Goal: Information Seeking & Learning: Learn about a topic

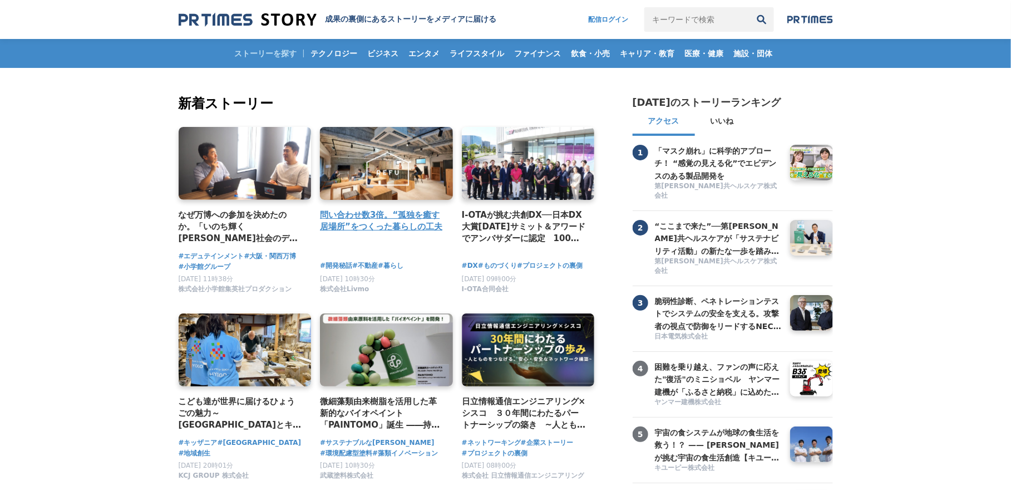
click at [411, 231] on h4 "問い合わせ数3倍。“孤独を癒す居場所”をつくった暮らしの工夫" at bounding box center [382, 221] width 124 height 24
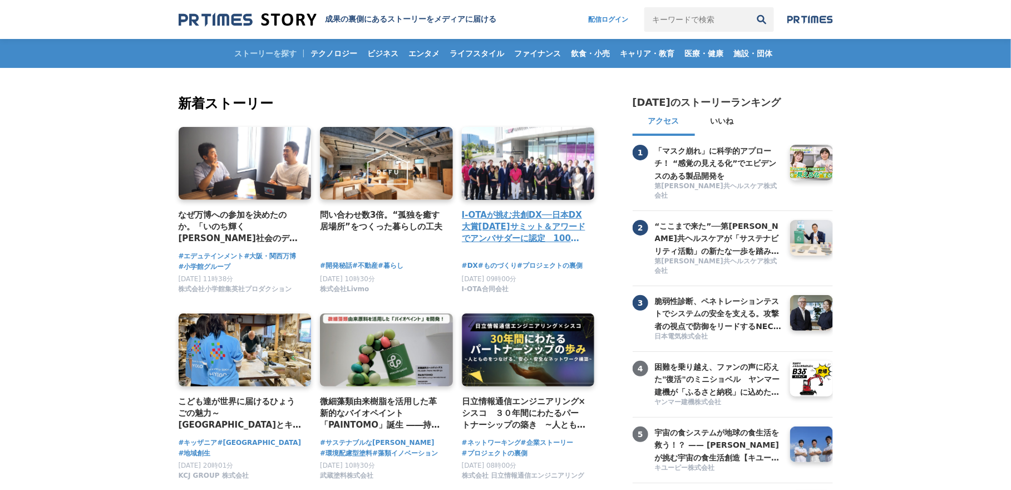
click at [540, 228] on h4 "I-OTAが挑む共創DX──日本DX大賞2025サミット＆アワードでアンバサダーに認定　100社連携で拓く“共感される製造業DX”の新たな地平" at bounding box center [524, 227] width 124 height 36
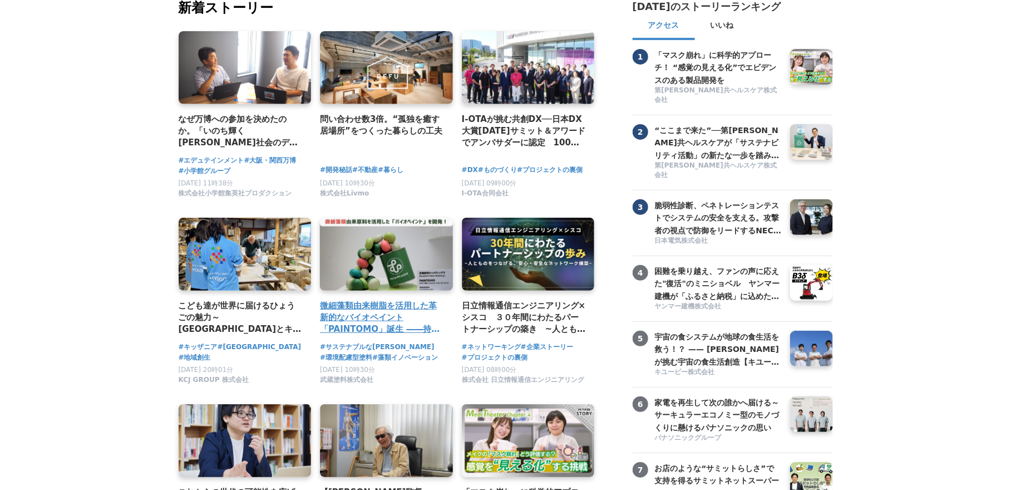
scroll to position [177, 0]
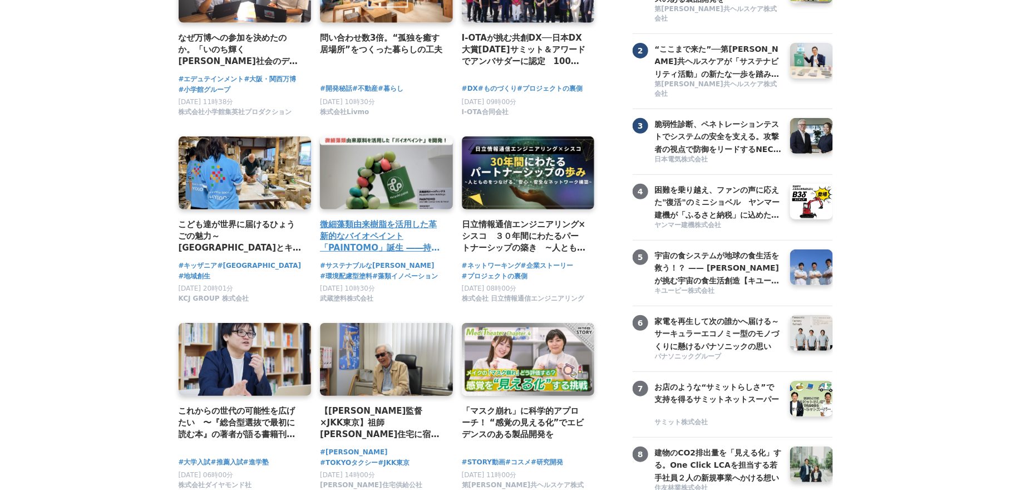
click at [399, 242] on h4 "微細藻類由来樹脂を活用した革新的なバイオペイント「PAINTOMO」誕生 ――持続可能な未来を描く、武蔵塗料の挑戦" at bounding box center [382, 236] width 124 height 36
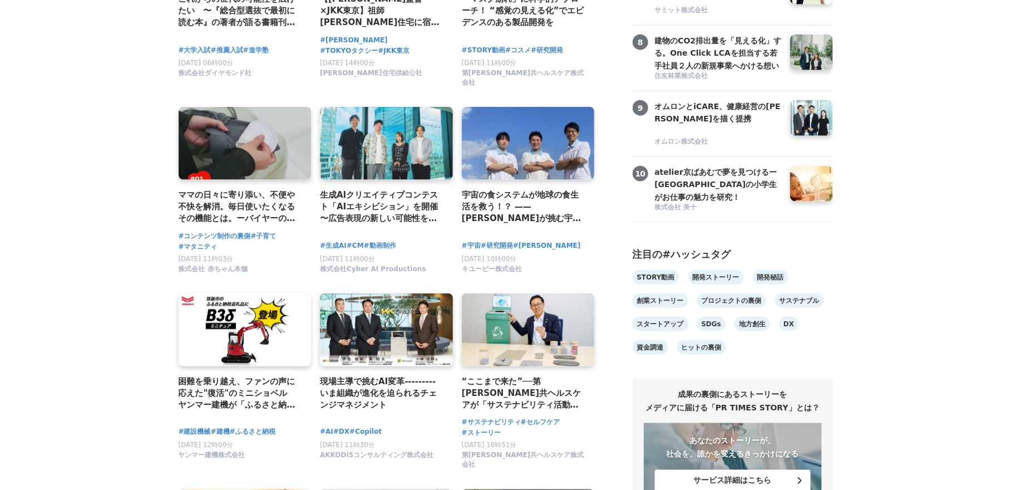
scroll to position [601, 0]
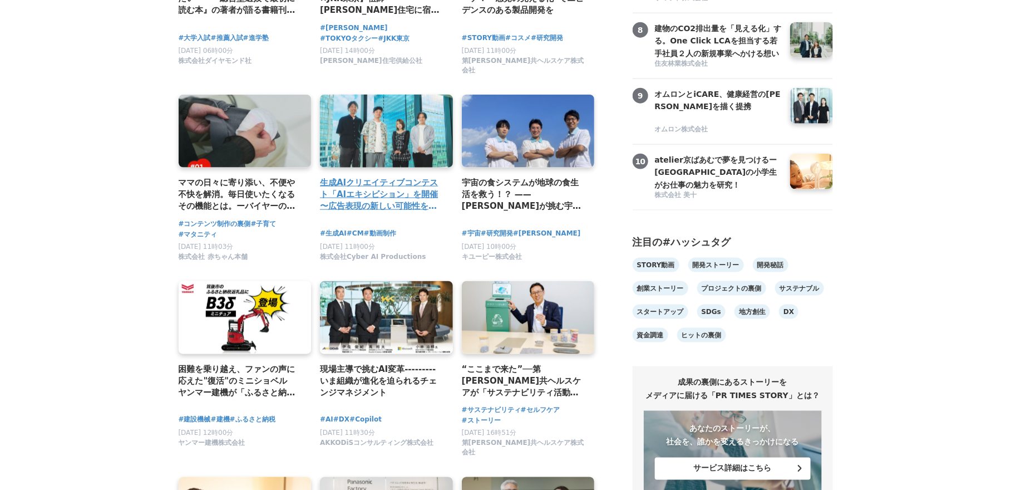
click at [420, 181] on h4 "生成AIクリエイティブコンテスト「AIエキシビション」を開催 〜広告表現の新しい可能性を探る〜" at bounding box center [382, 194] width 124 height 36
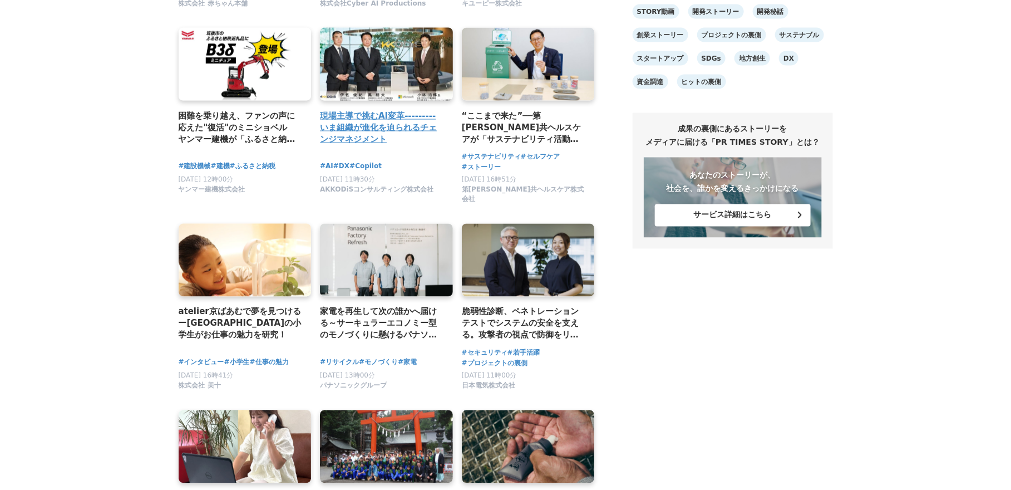
scroll to position [857, 0]
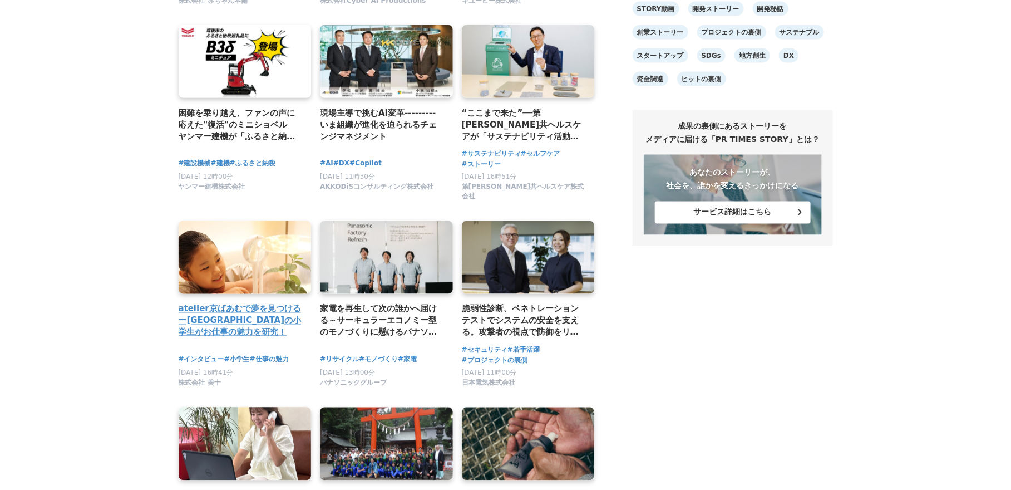
click at [240, 303] on h4 "atelier京ばあむで夢を見つけるー京都市の小学生がお仕事の魅力を研究！" at bounding box center [241, 321] width 124 height 36
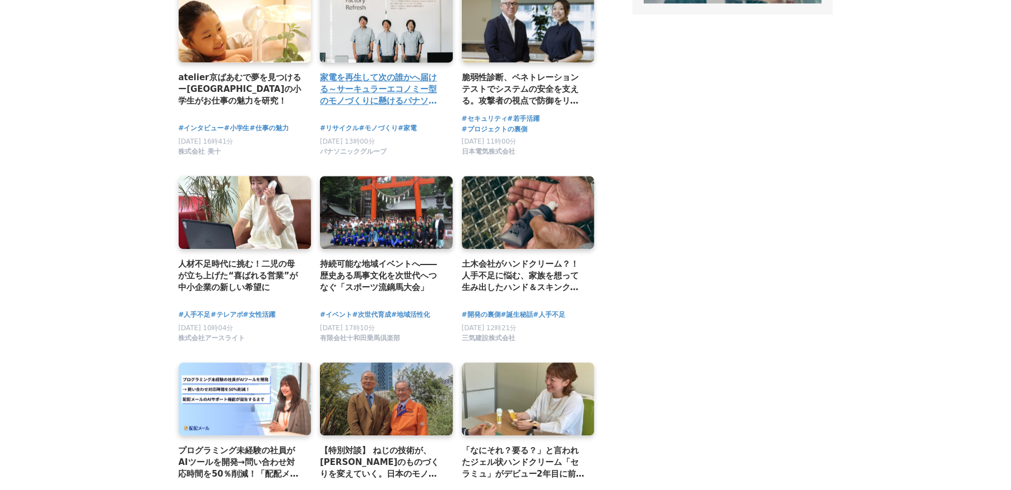
scroll to position [1090, 0]
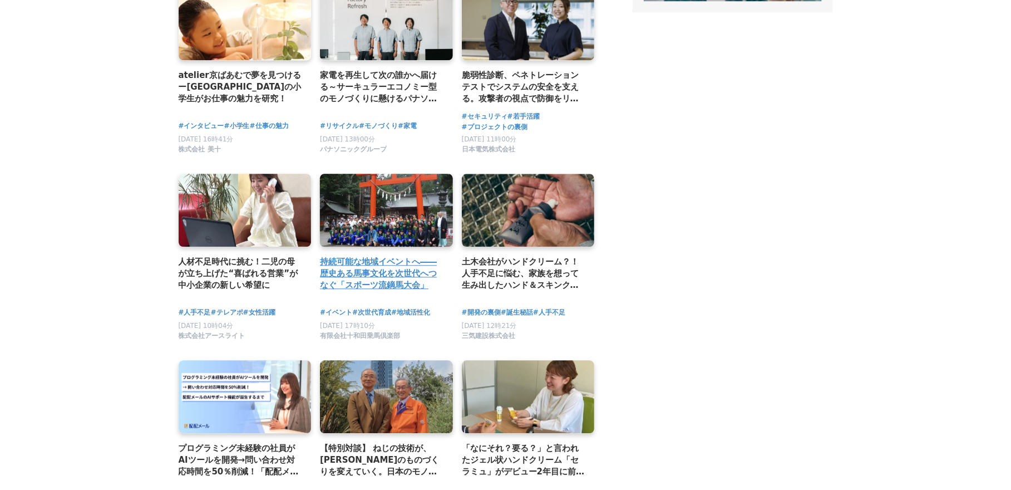
click at [388, 273] on h2 "持続可能な地域イベントへ――歴史ある馬事文化を次世代へつなぐ「スポーツ流鏑馬大会」" at bounding box center [382, 273] width 124 height 36
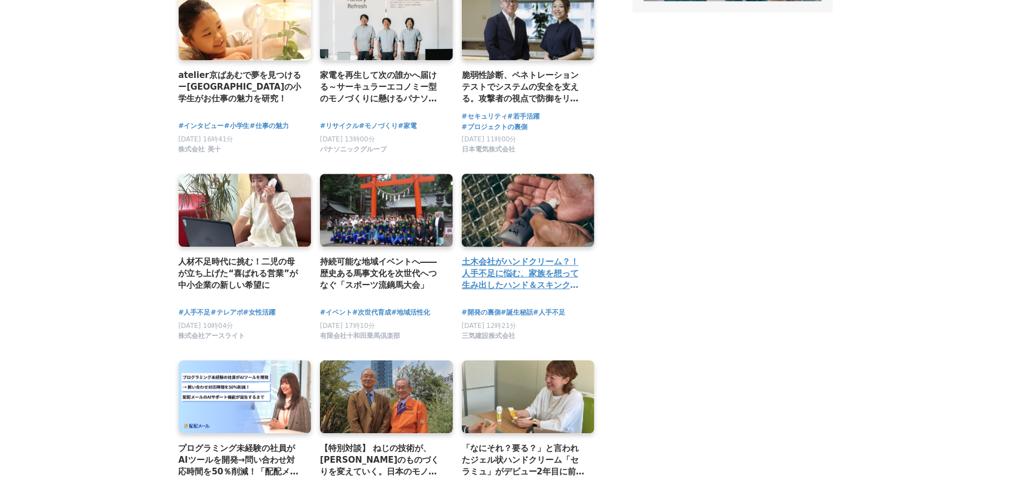
click at [492, 271] on h2 "土木会社がハンドクリーム？！人手不足に悩む、家族を想って生み出したハンド＆スキンクリームの開発秘話 【主守手（しゅしゅしゅ）ハンド＆スキンクリーム】" at bounding box center [524, 273] width 124 height 36
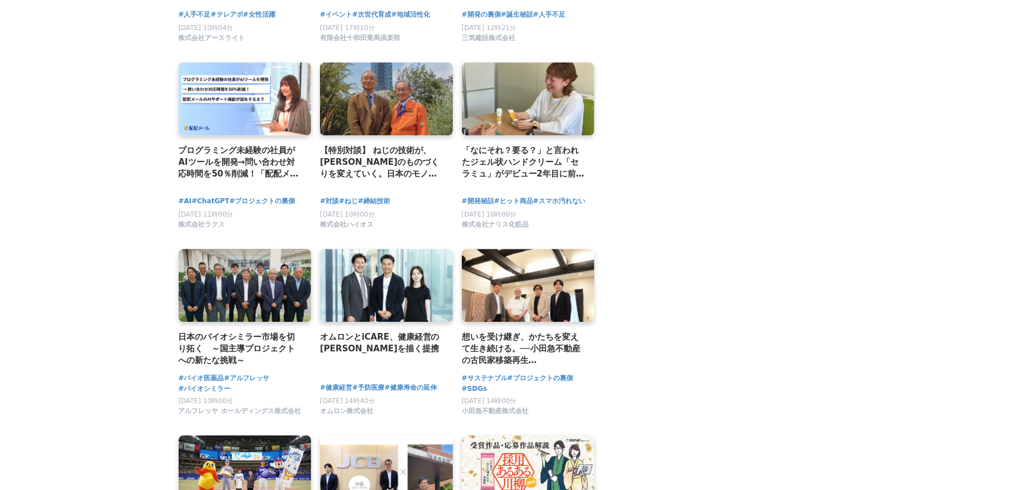
scroll to position [1392, 0]
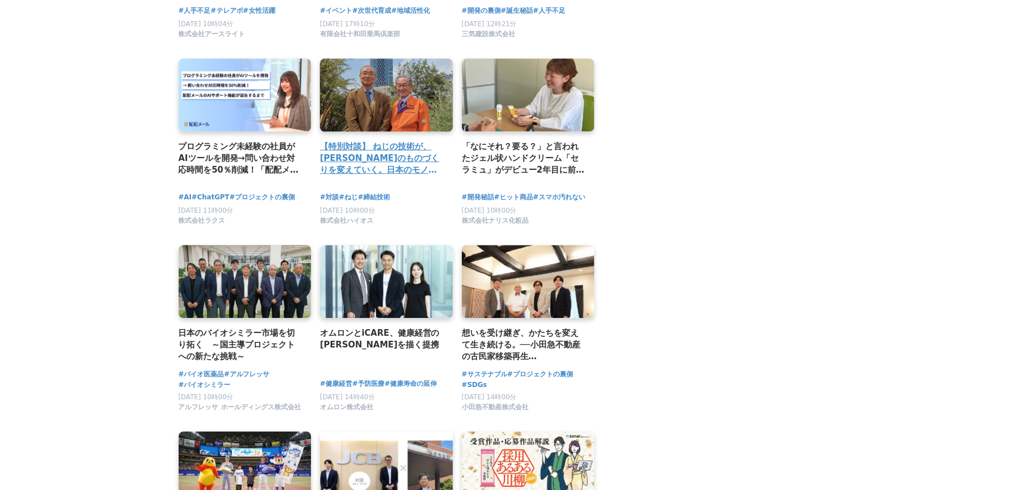
click at [412, 146] on h2 "【特別対談】 ねじの技術が、未来のものづくりを変えていく。日本のモノづくりに今必要なのは“イノベーション”" at bounding box center [382, 158] width 124 height 36
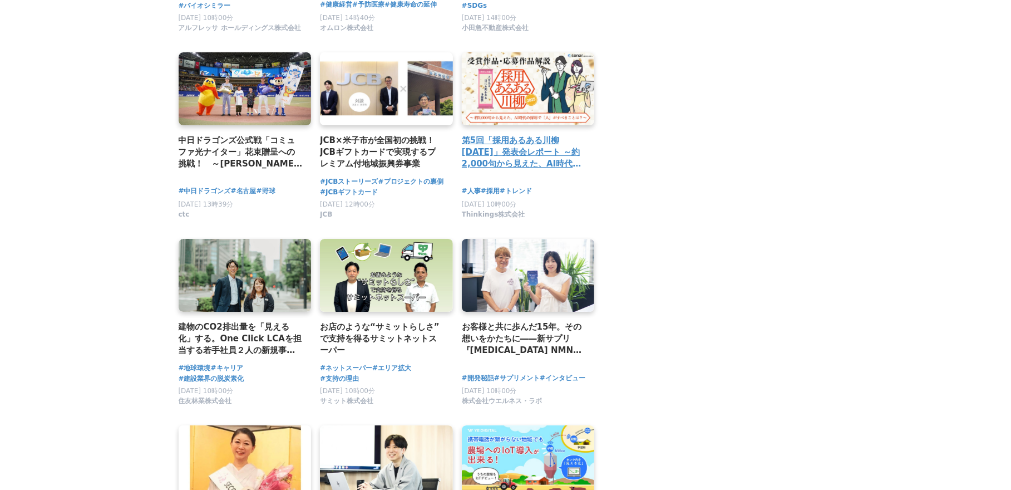
scroll to position [1773, 0]
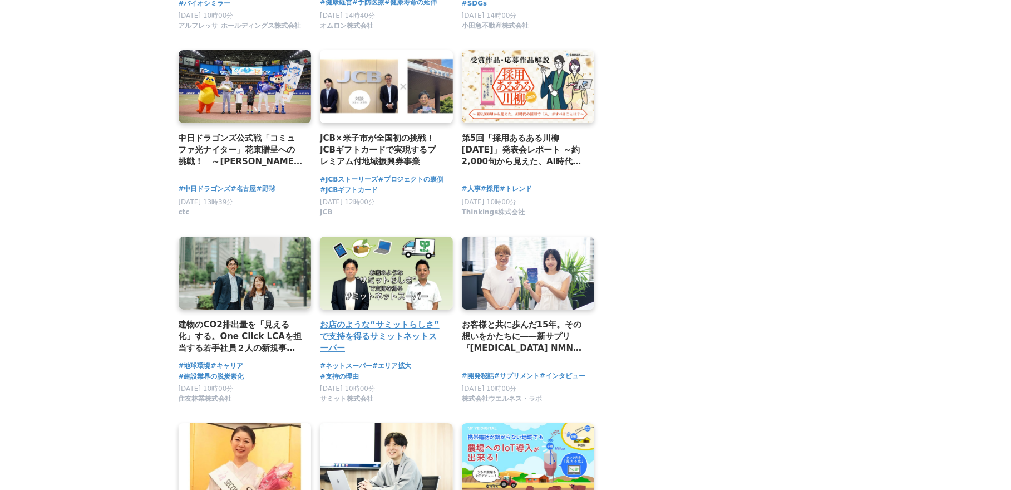
click at [411, 322] on h2 "お店のような“サミットらしさ”で支持を得るサミットネットスーパー" at bounding box center [382, 336] width 124 height 36
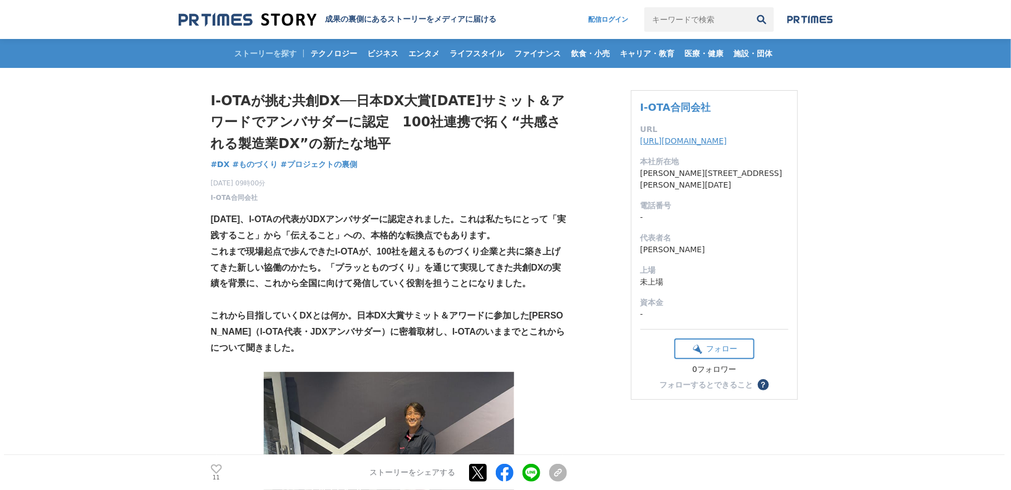
click at [674, 142] on link "[URL][DOMAIN_NAME]" at bounding box center [683, 140] width 87 height 9
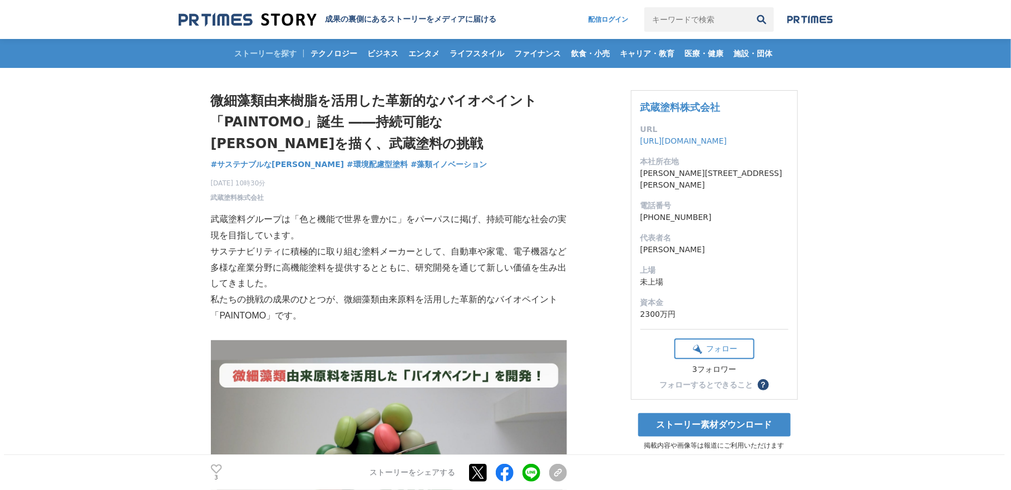
click at [685, 132] on dt "URL" at bounding box center [714, 129] width 148 height 12
click at [686, 136] on dd "https://musashipaint.com" at bounding box center [714, 141] width 148 height 12
click at [686, 140] on link "https://musashipaint.com" at bounding box center [683, 140] width 87 height 9
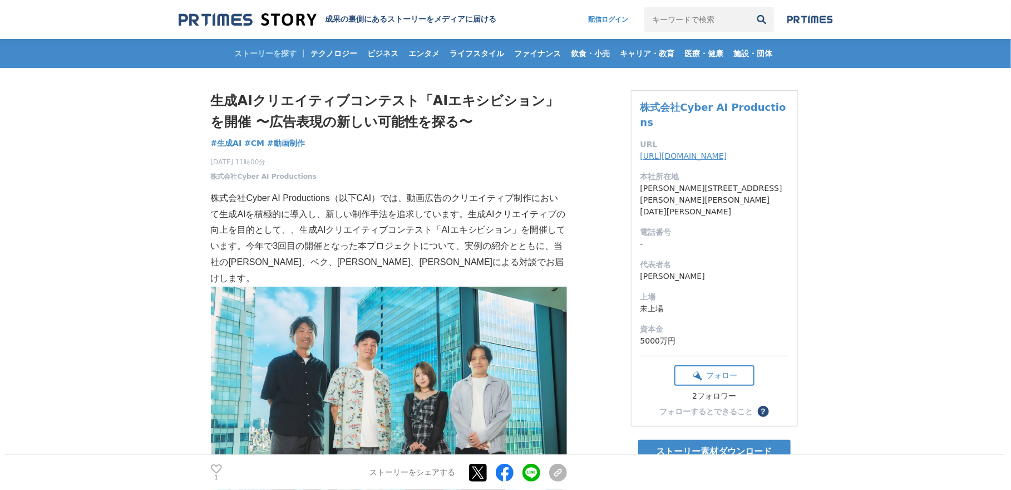
click at [726, 151] on link "https://www.cyber-ai-productions.co.jp/" at bounding box center [683, 155] width 87 height 9
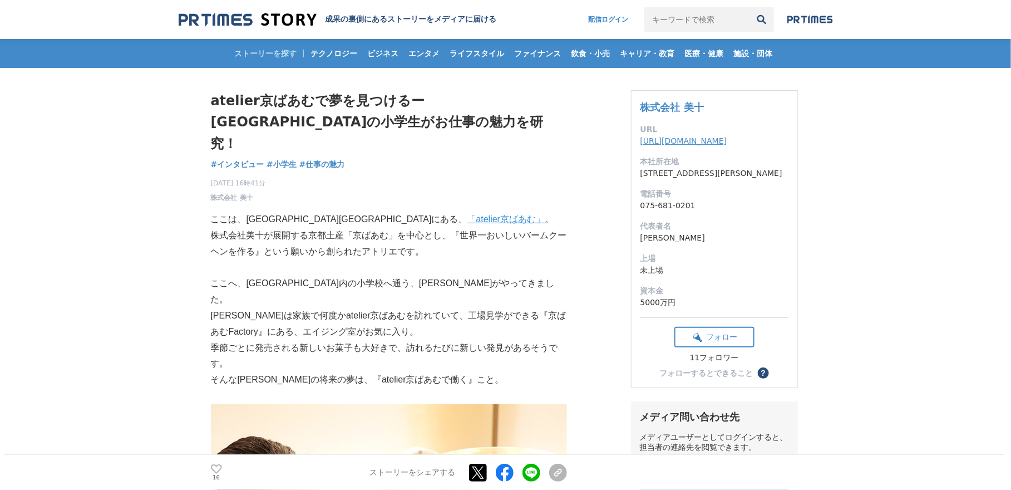
click at [705, 146] on dd "https://www.bijuu.co.jp/" at bounding box center [714, 141] width 148 height 12
click at [699, 143] on link "https://www.bijuu.co.jp/" at bounding box center [683, 140] width 87 height 9
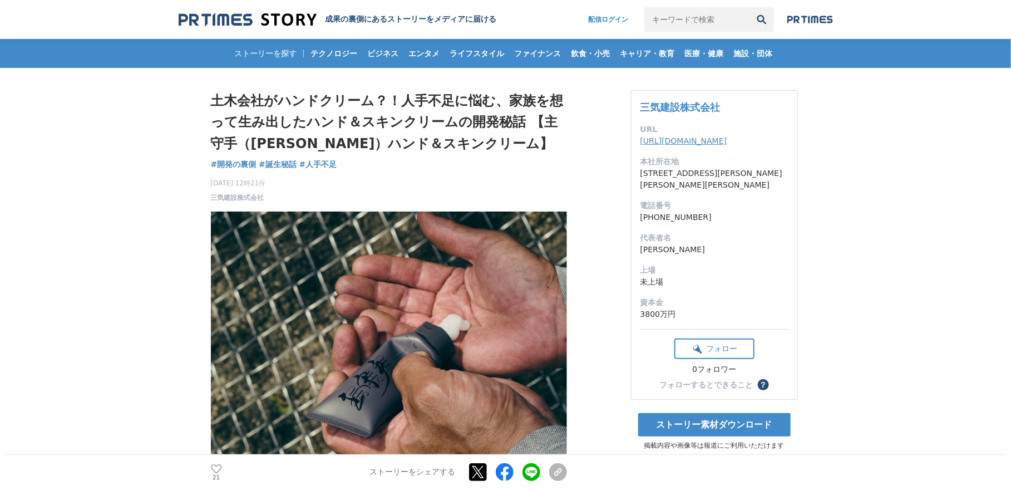
click at [691, 147] on dd "[URL][DOMAIN_NAME]" at bounding box center [714, 141] width 148 height 12
click at [680, 147] on dd "[URL][DOMAIN_NAME]" at bounding box center [714, 141] width 148 height 12
click at [675, 145] on dd "https://userweb.alles.or.jp/sanki04091420/index.html" at bounding box center [714, 141] width 148 height 12
click at [673, 142] on link "https://userweb.alles.or.jp/sanki04091420/index.html" at bounding box center [683, 140] width 87 height 9
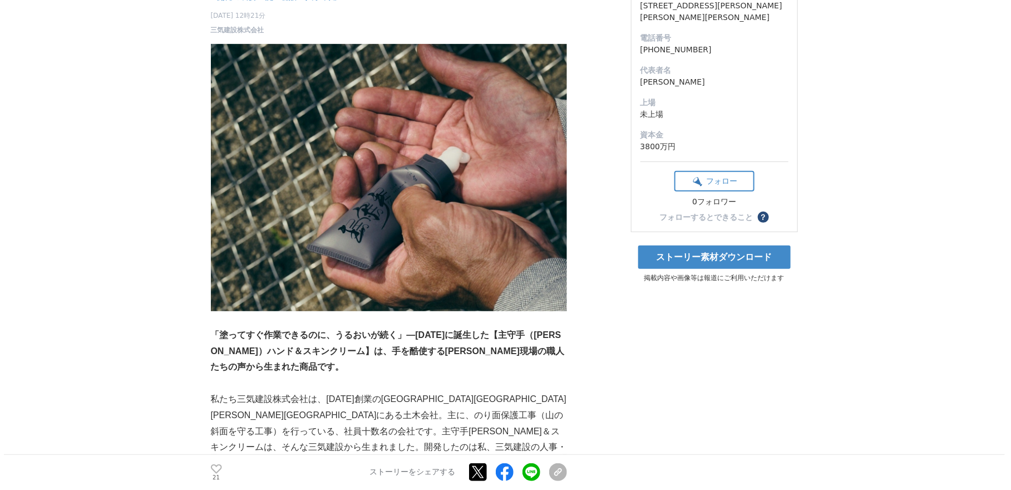
scroll to position [186, 0]
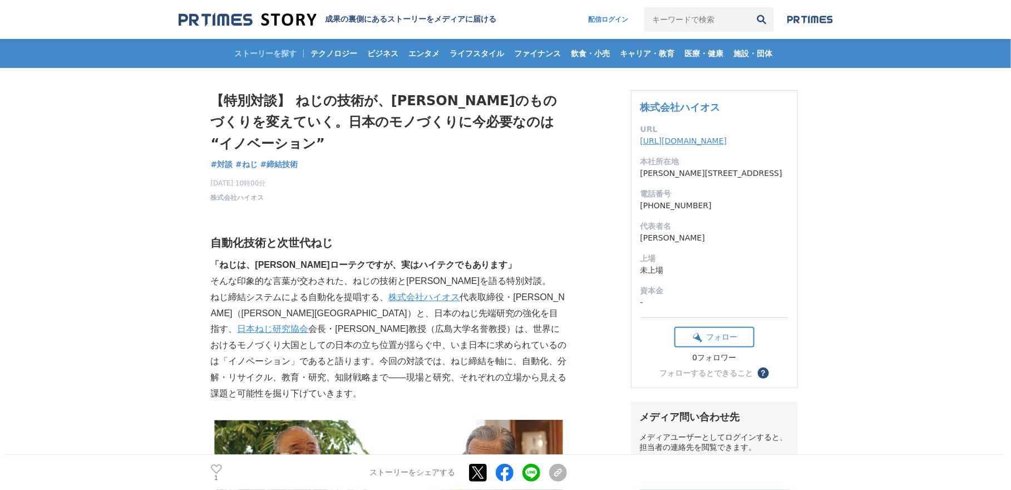
click at [685, 141] on link "https://hios.com/" at bounding box center [683, 140] width 87 height 9
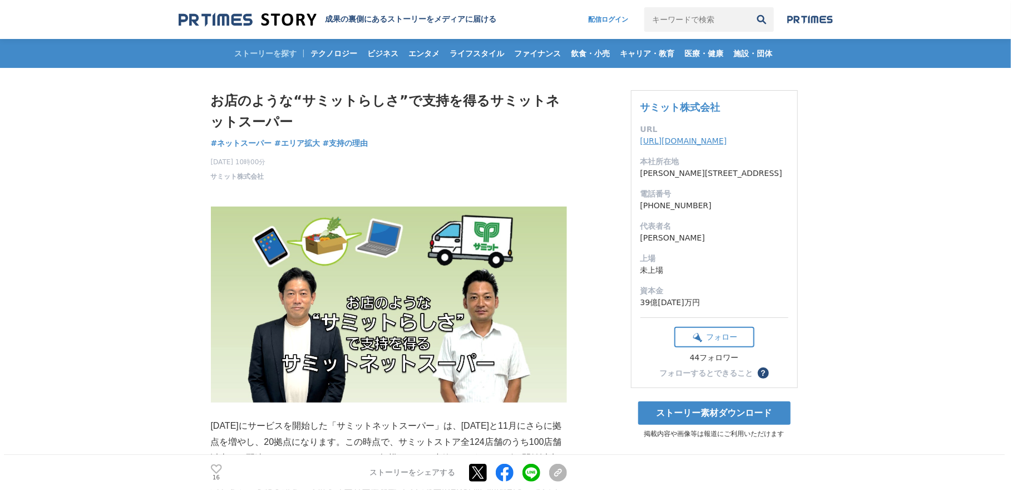
click at [721, 142] on link "[URL][DOMAIN_NAME]" at bounding box center [683, 140] width 87 height 9
